Goal: Navigation & Orientation: Go to known website

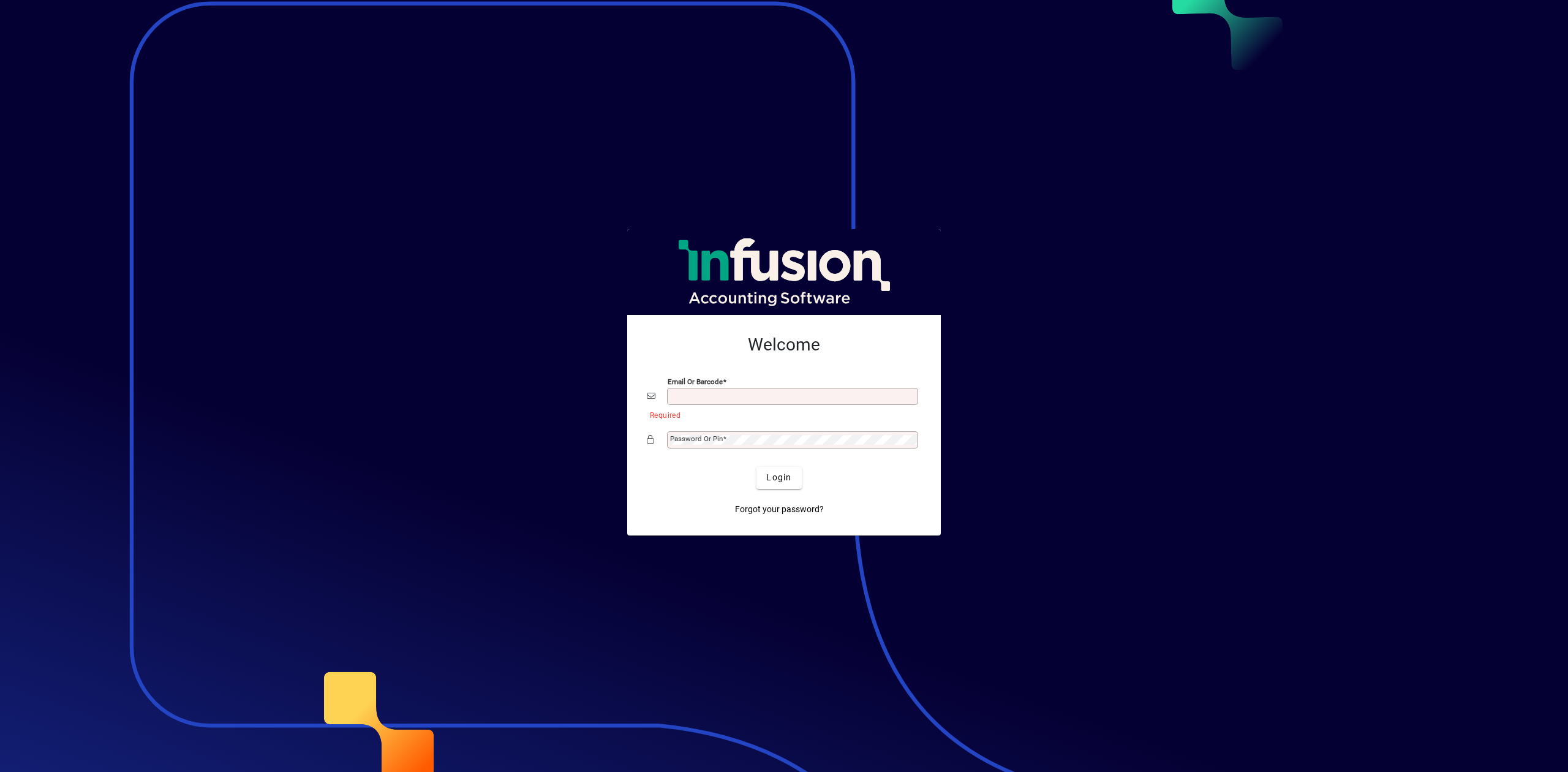
click at [783, 392] on input "Email or Barcode" at bounding box center [793, 397] width 247 height 10
type input "**********"
click at [719, 431] on div "Password or Pin" at bounding box center [792, 440] width 251 height 17
click at [756, 467] on button "Login" at bounding box center [778, 477] width 45 height 22
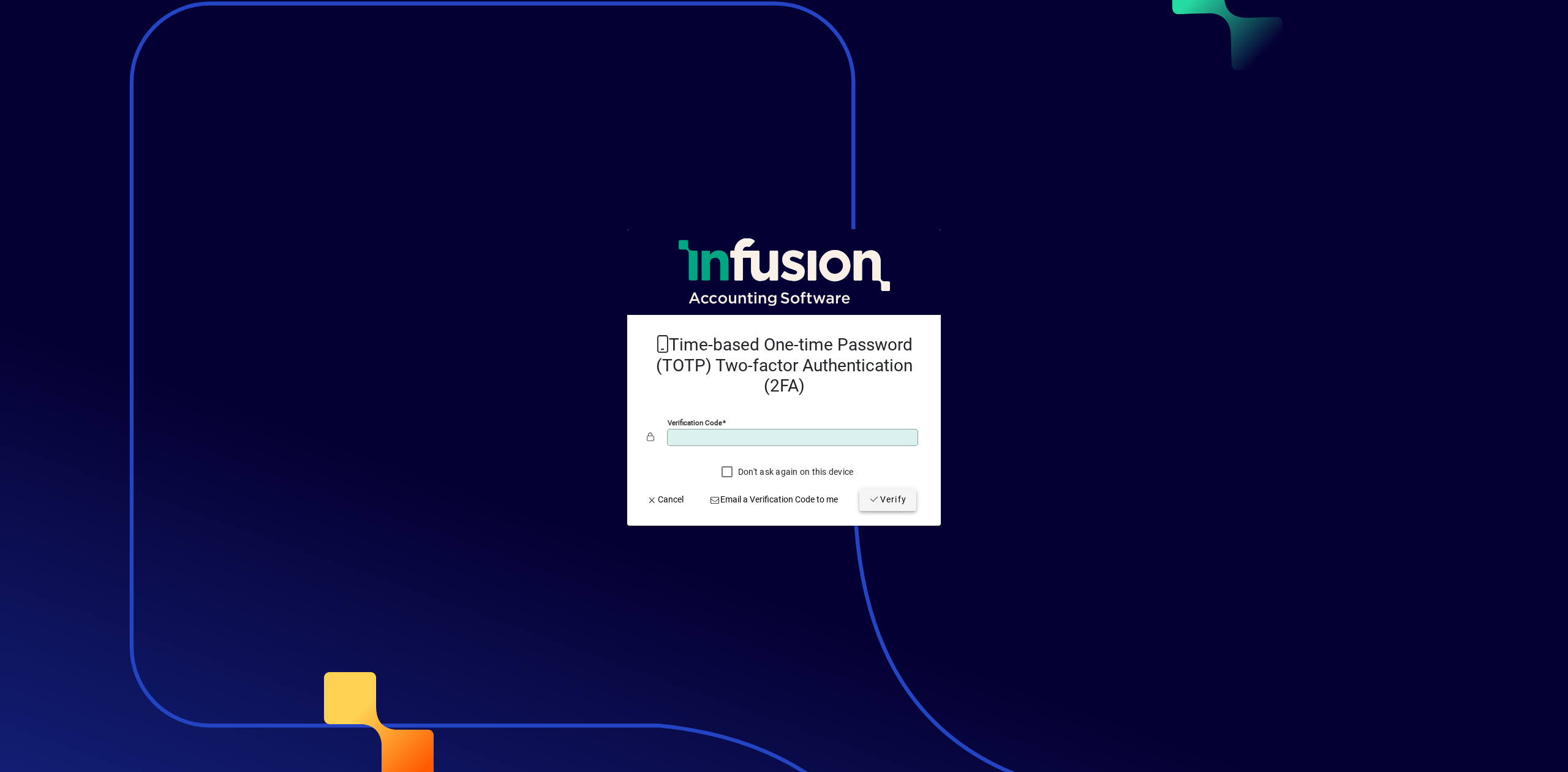
type input "******"
click at [897, 498] on span "Verify" at bounding box center [887, 499] width 38 height 13
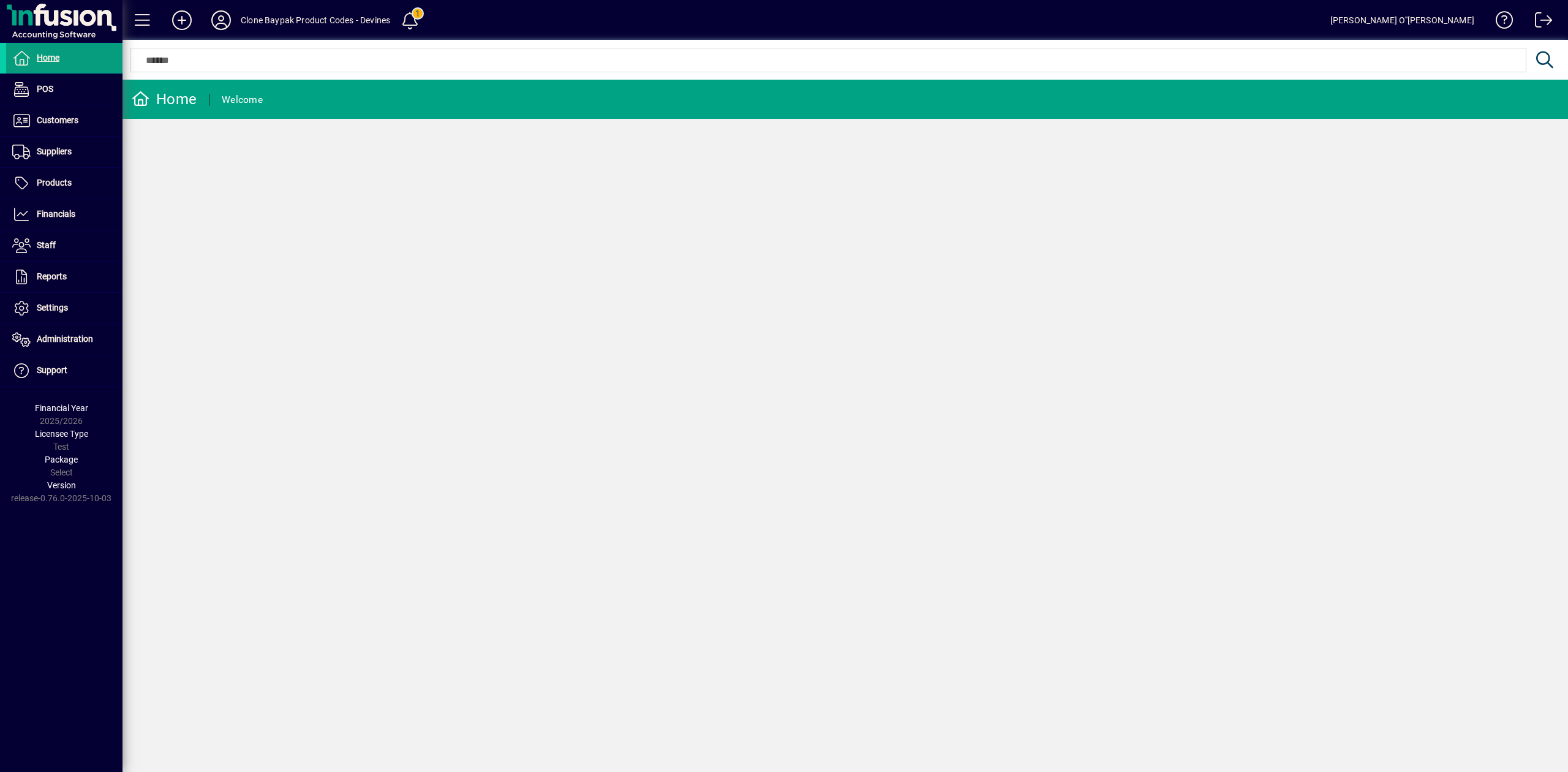
click at [225, 28] on icon at bounding box center [221, 21] width 25 height 20
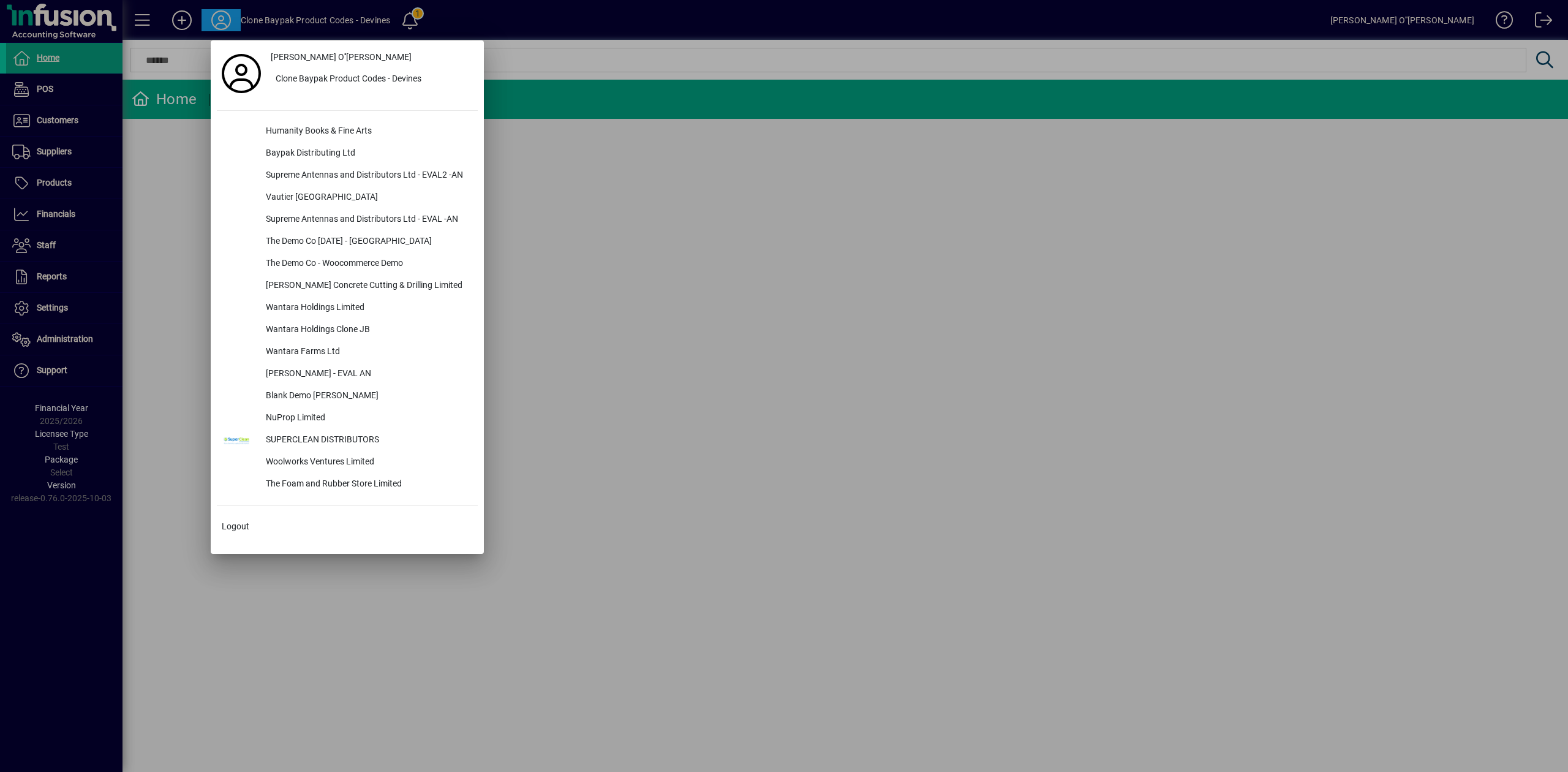
drag, startPoint x: 660, startPoint y: 410, endPoint x: 601, endPoint y: 240, distance: 179.9
click at [660, 409] on div at bounding box center [784, 386] width 1568 height 772
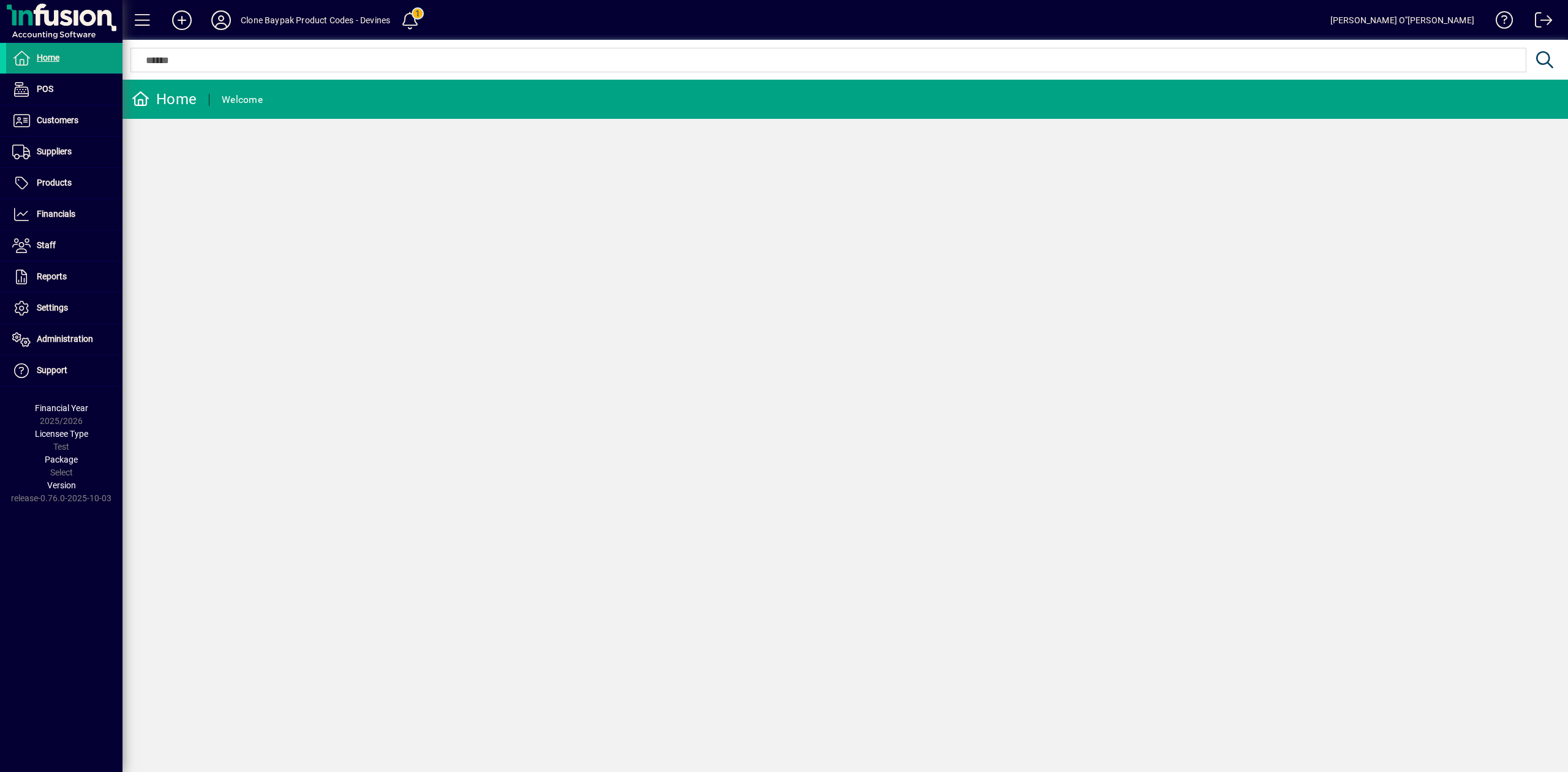
click at [234, 23] on span at bounding box center [221, 21] width 39 height 30
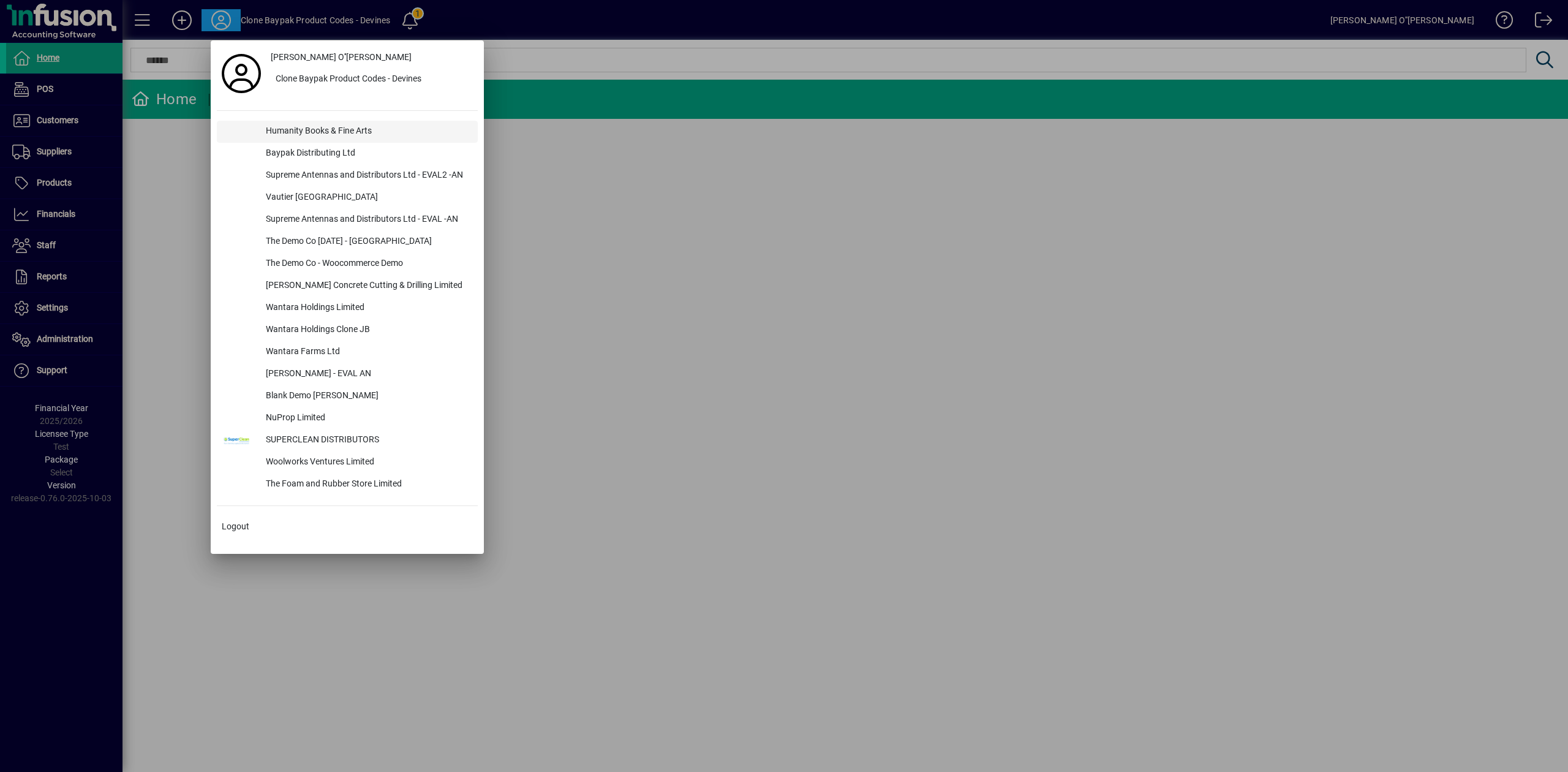
click at [347, 125] on div "Humanity Books & Fine Arts" at bounding box center [367, 131] width 222 height 22
